Goal: Ask a question

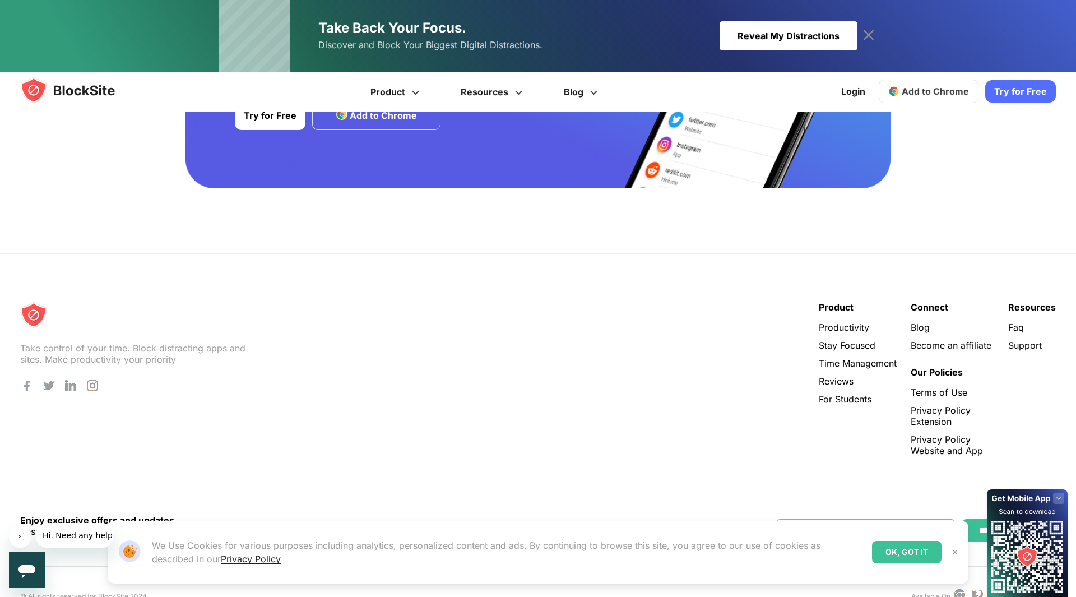
scroll to position [2174, 0]
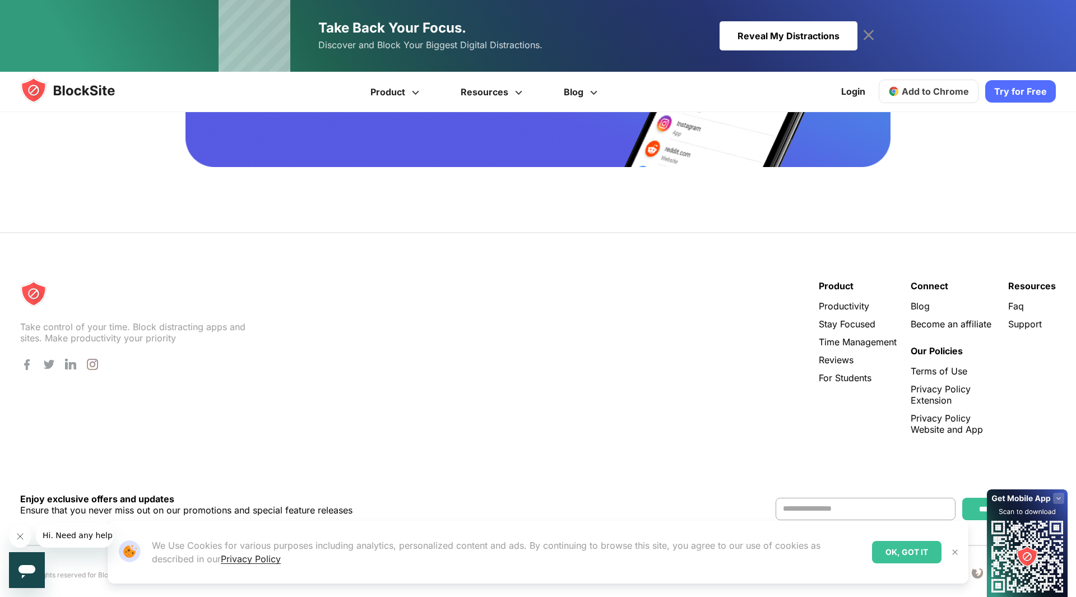
click at [1039, 318] on link "Support" at bounding box center [1032, 323] width 48 height 11
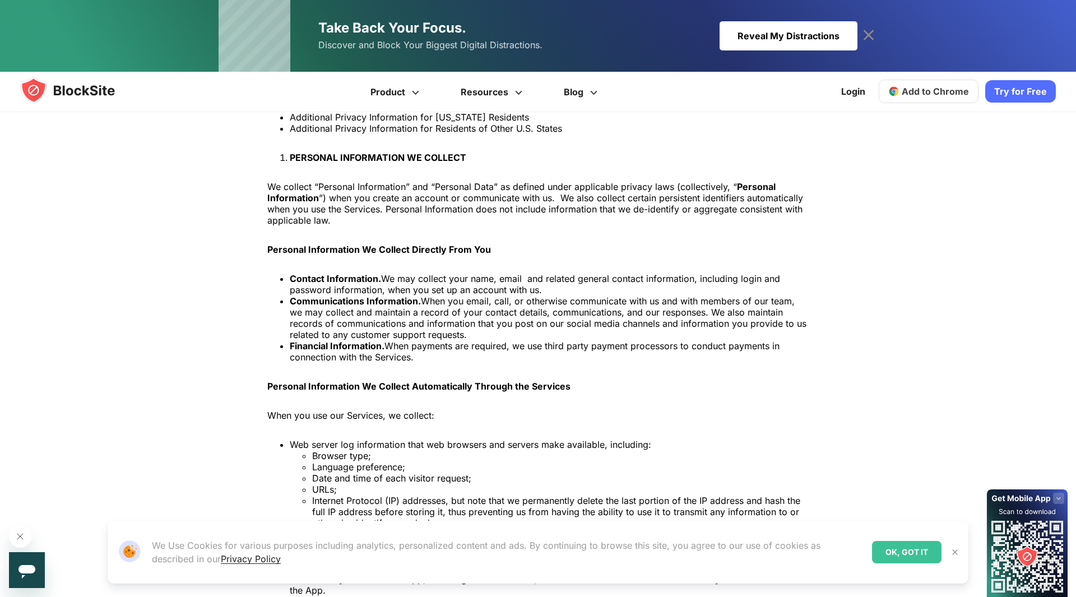
scroll to position [911, 0]
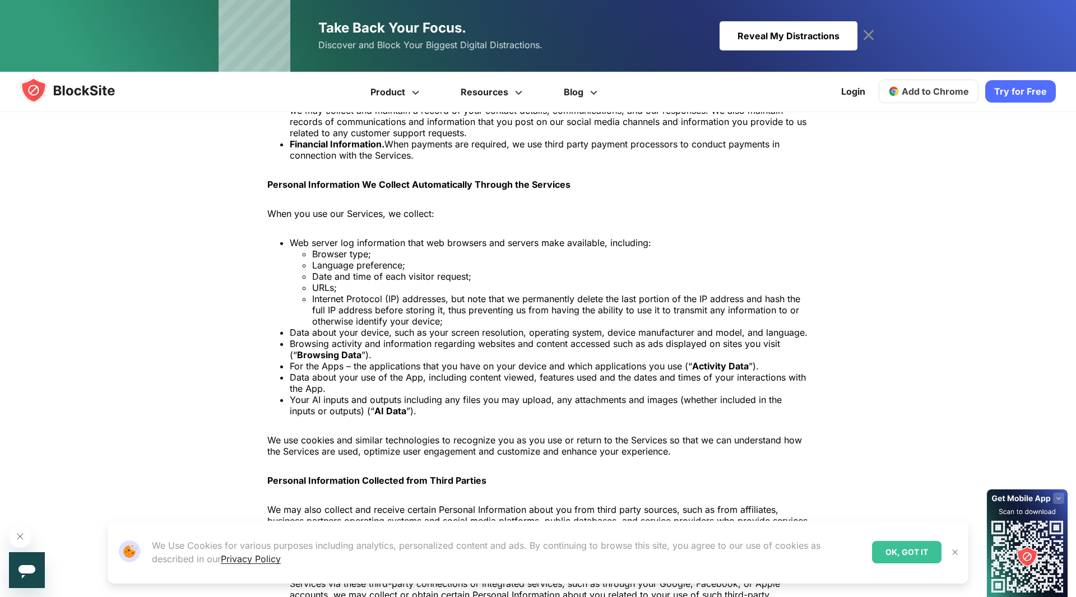
drag, startPoint x: 916, startPoint y: 550, endPoint x: 910, endPoint y: 545, distance: 8.0
click at [916, 550] on div "OK, GOT IT" at bounding box center [906, 552] width 69 height 22
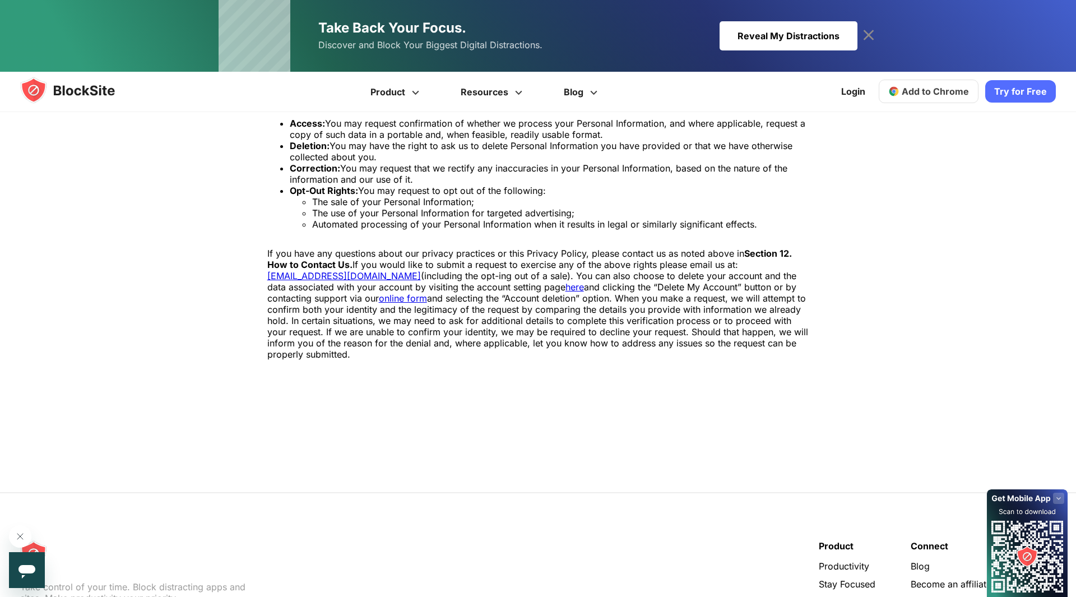
scroll to position [7840, 0]
